Goal: Task Accomplishment & Management: Manage account settings

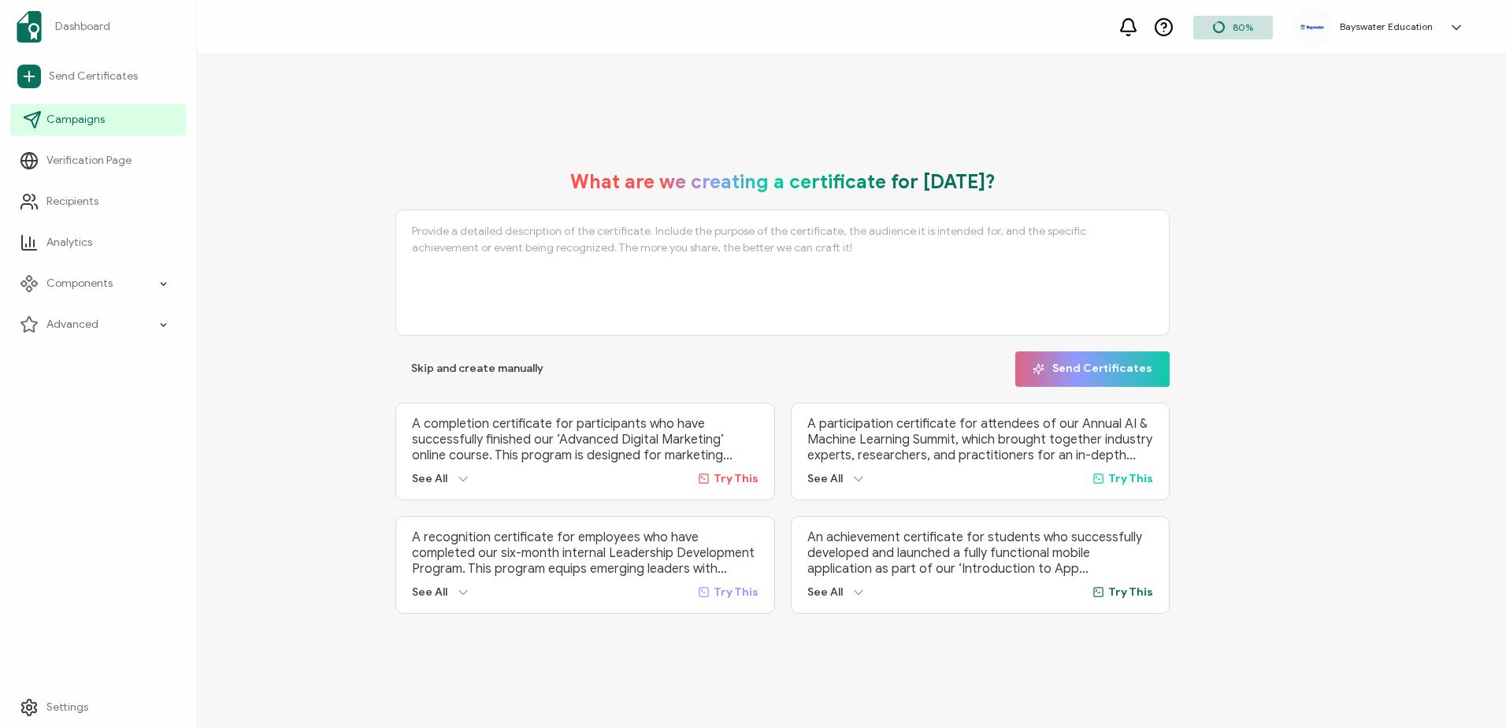
click at [75, 121] on span "Campaigns" at bounding box center [75, 120] width 58 height 16
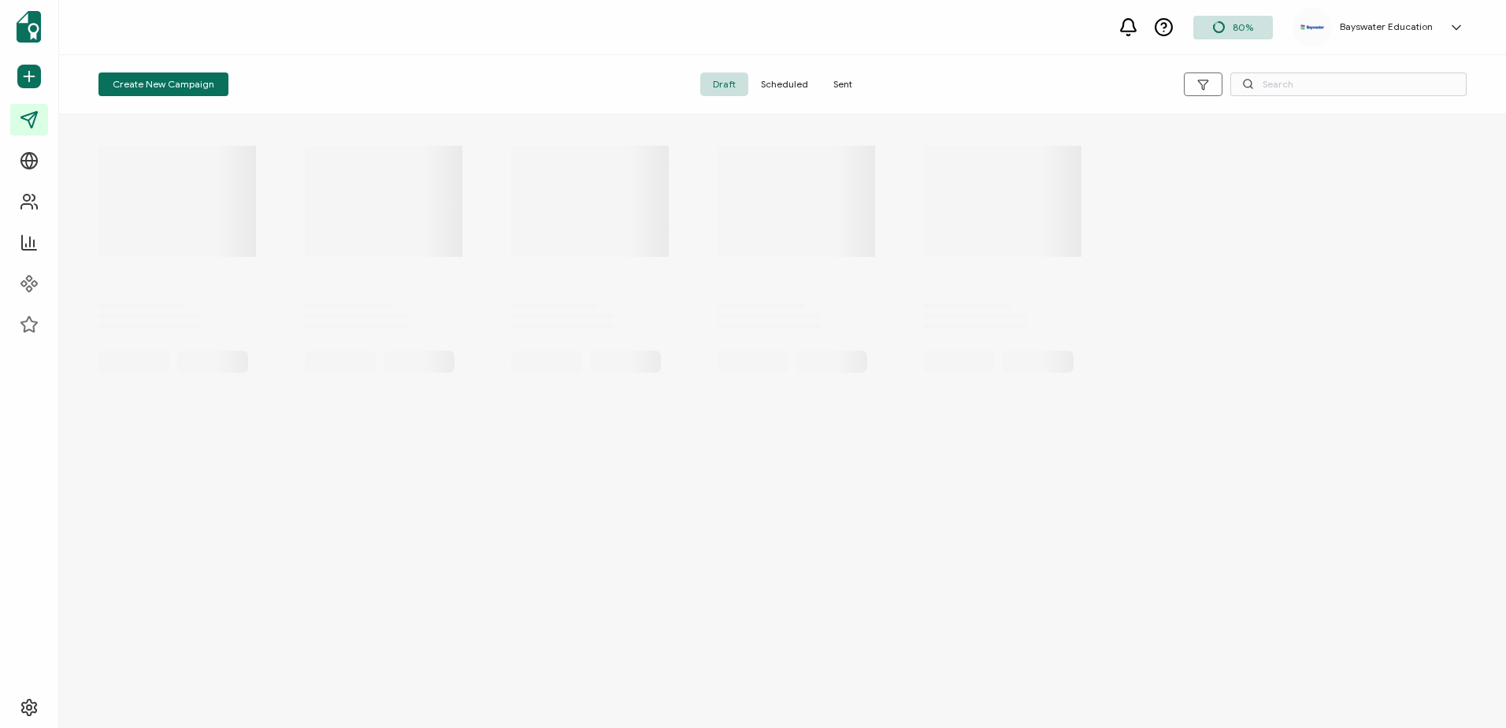
click at [763, 79] on span "Scheduled" at bounding box center [784, 84] width 72 height 24
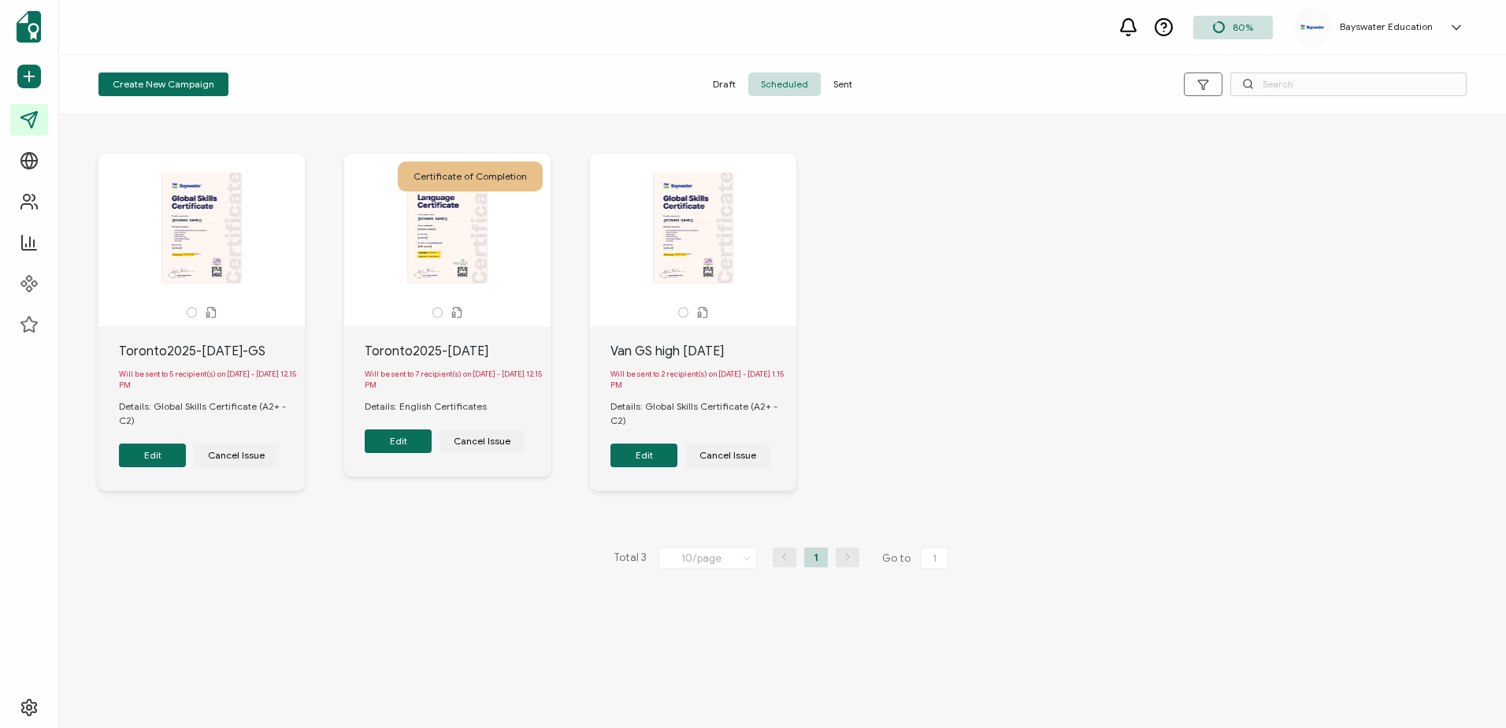
click at [188, 240] on div "The recipient’s full name, which will be automatically filled based on the info…" at bounding box center [201, 228] width 165 height 110
click at [157, 466] on button "Edit" at bounding box center [152, 456] width 67 height 24
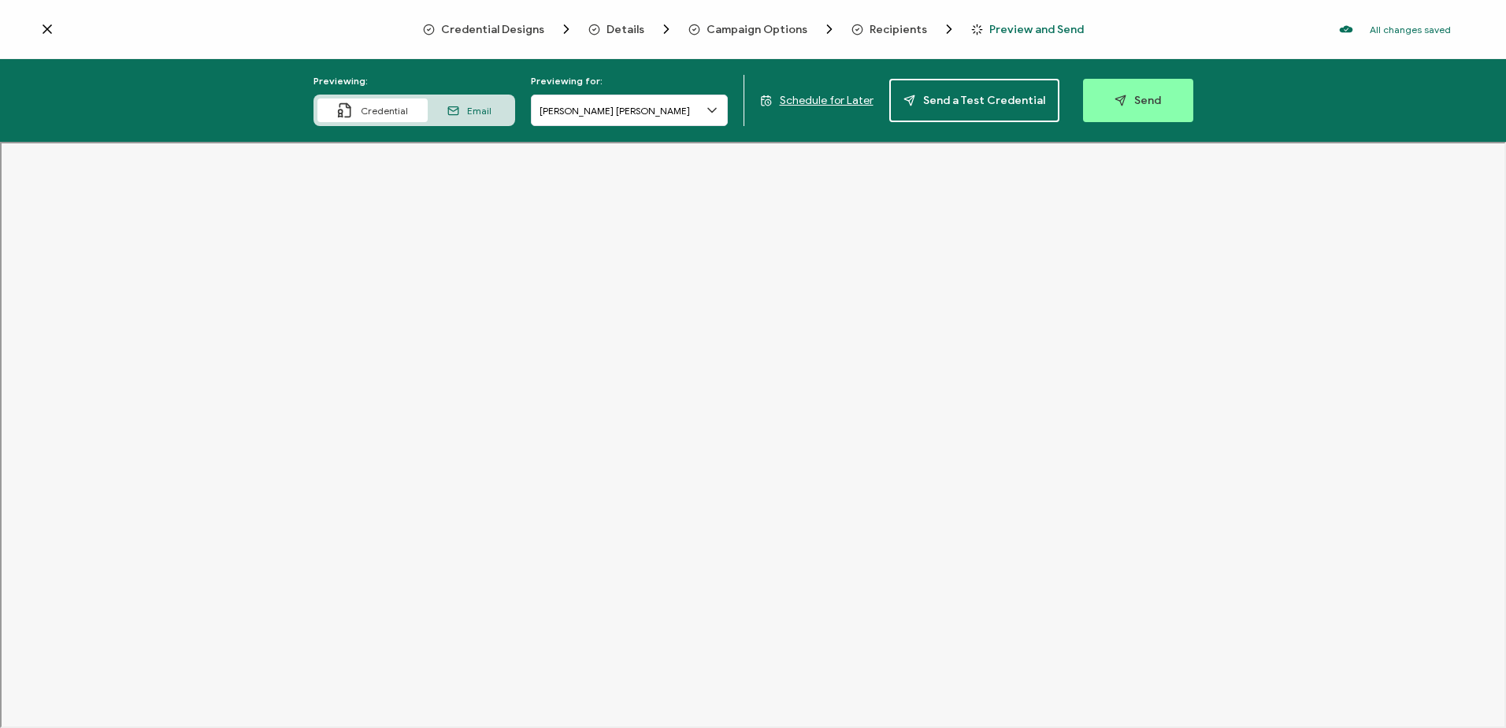
click at [890, 27] on span "Recipients" at bounding box center [899, 30] width 58 height 12
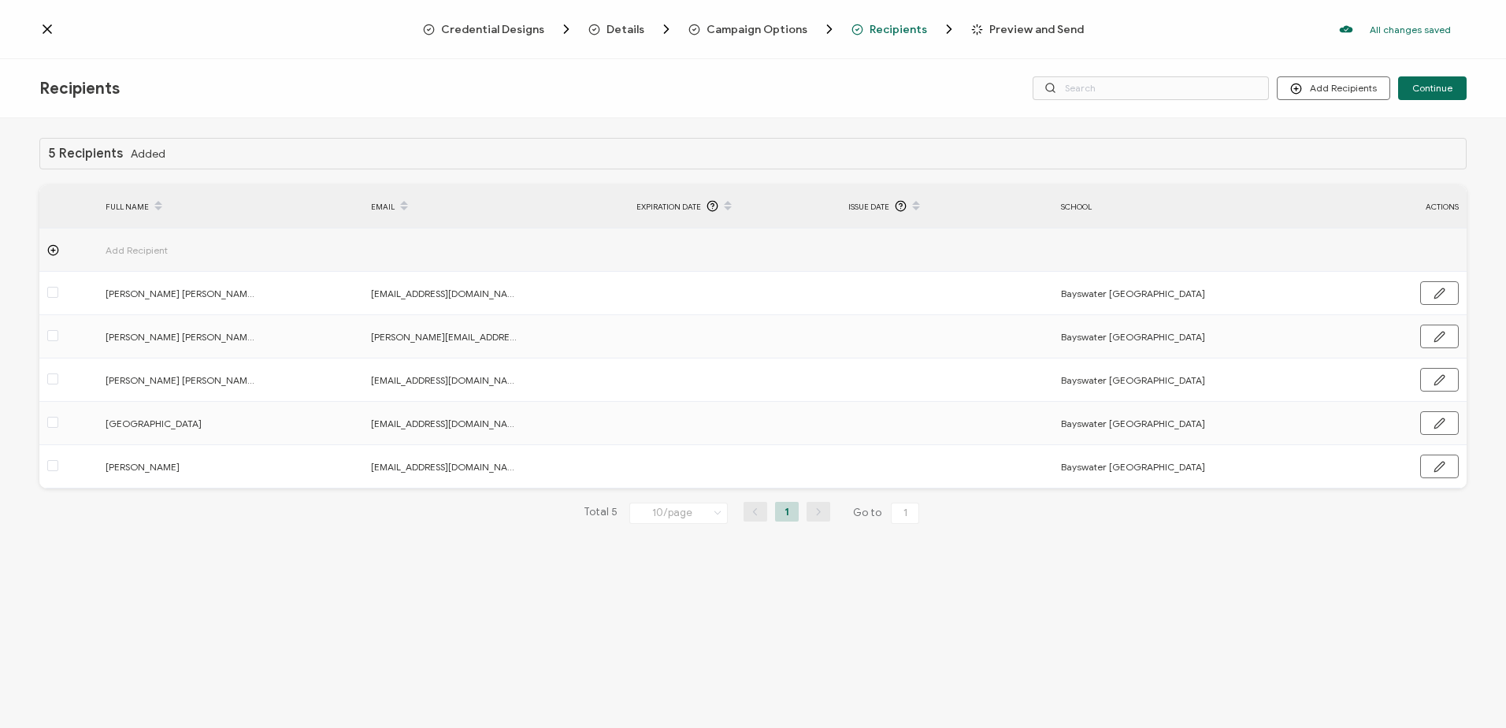
click at [46, 32] on icon at bounding box center [47, 29] width 8 height 8
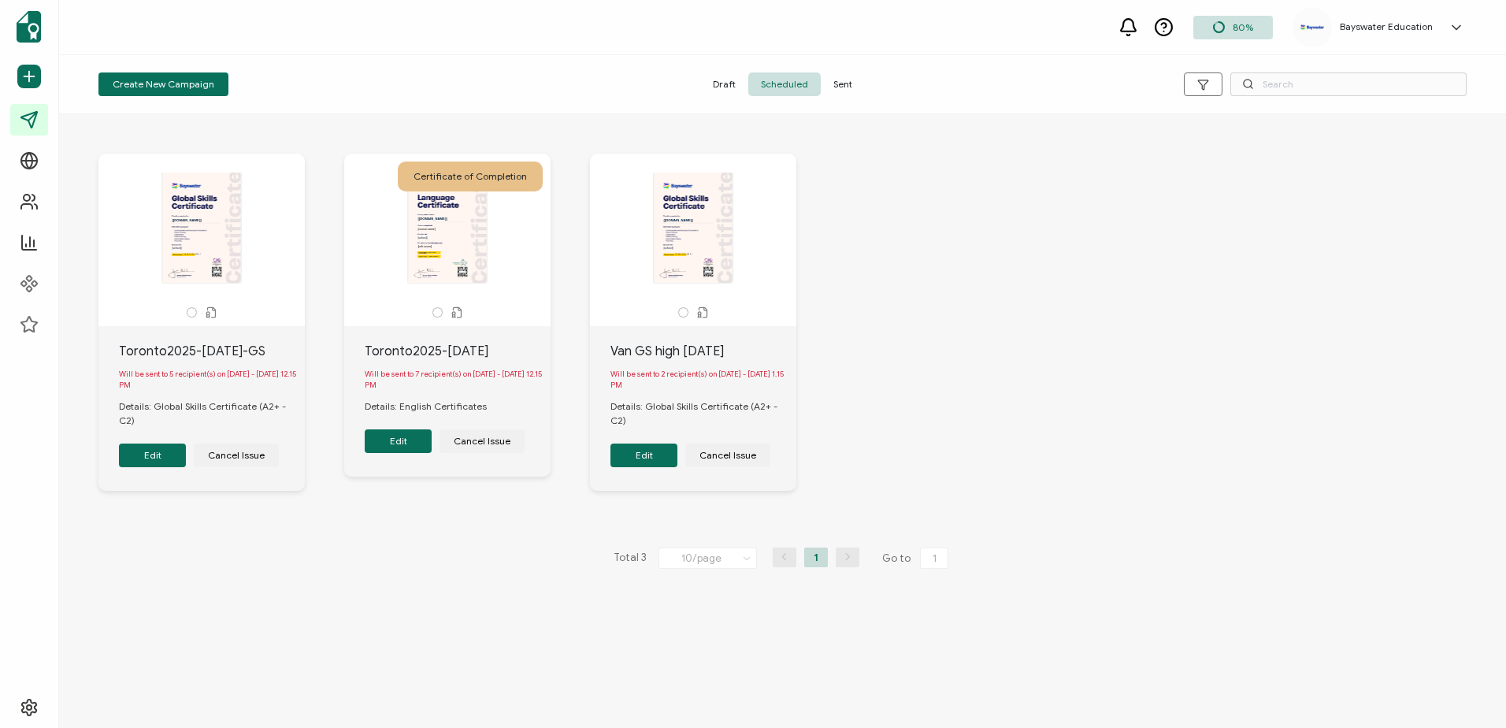
click at [402, 439] on button "Edit" at bounding box center [398, 441] width 67 height 24
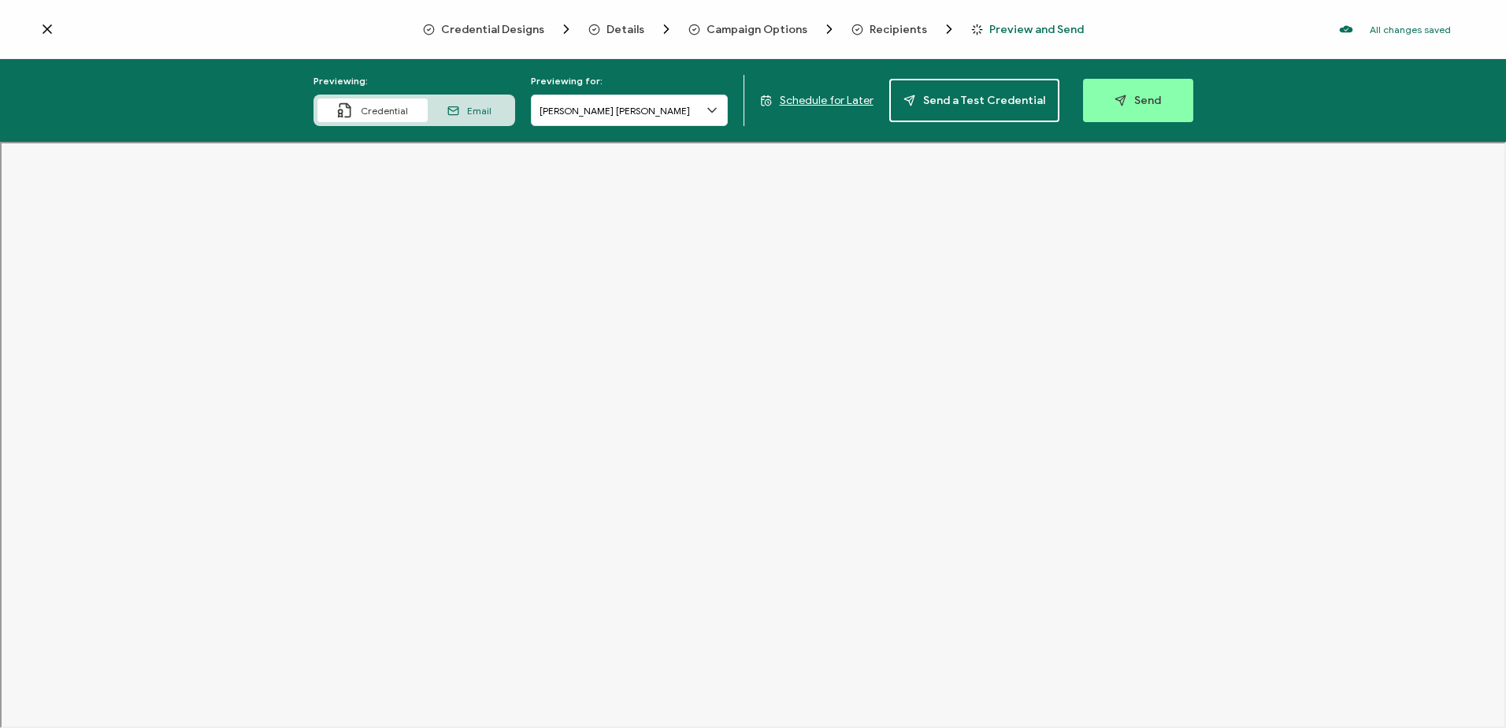
click at [870, 25] on span "Recipients" at bounding box center [899, 30] width 58 height 12
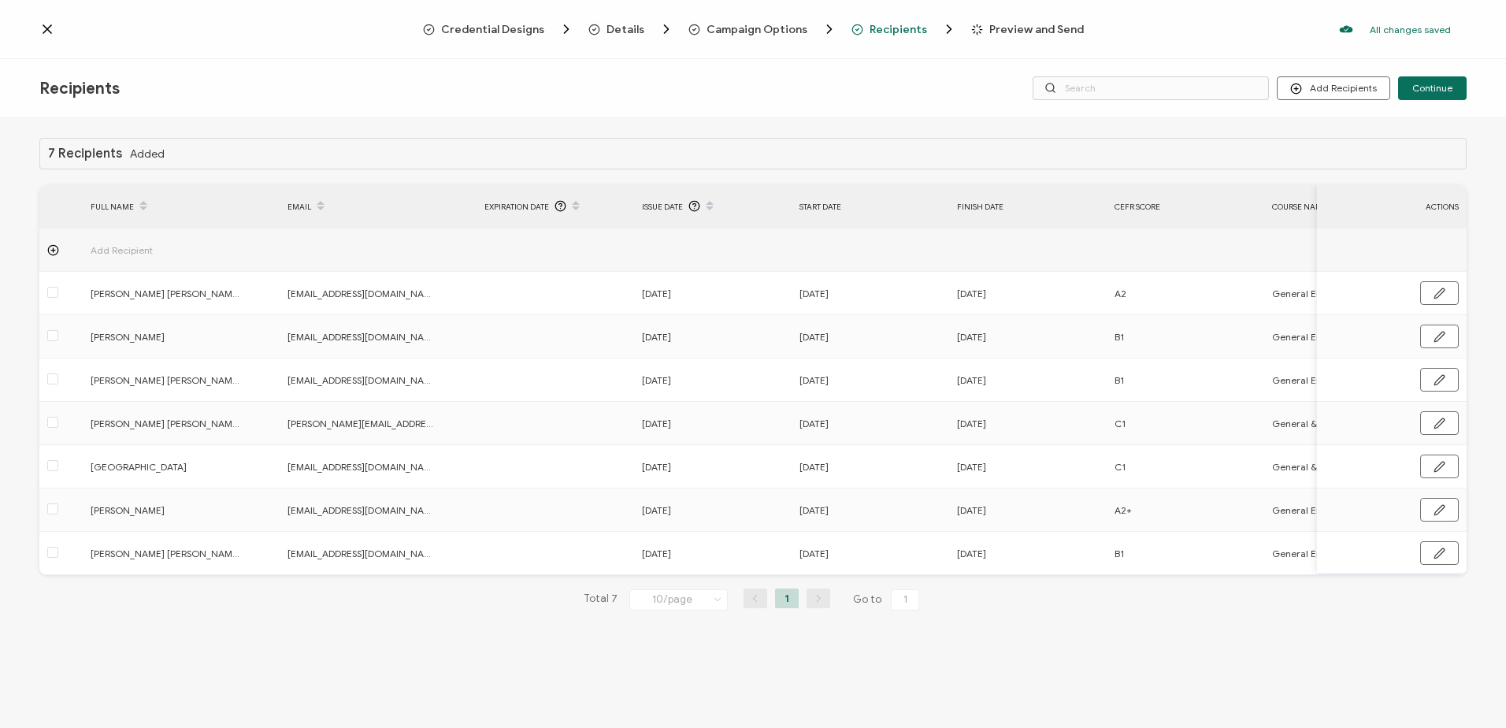
click at [459, 72] on div "Recipients Add Recipients Upload Recipients Import From Recipients Import From …" at bounding box center [753, 88] width 1506 height 59
click at [519, 77] on div "Recipients Add Recipients Upload Recipients Import From Recipients Import From …" at bounding box center [753, 88] width 1506 height 59
